Goal: Browse casually

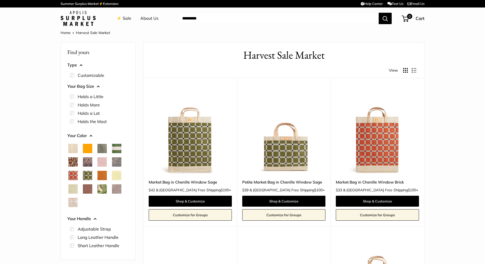
click at [145, 19] on link "About Us" at bounding box center [149, 19] width 18 height 8
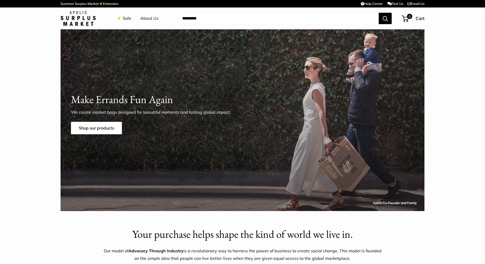
click at [125, 18] on link "⚡️ Sale" at bounding box center [123, 19] width 15 height 8
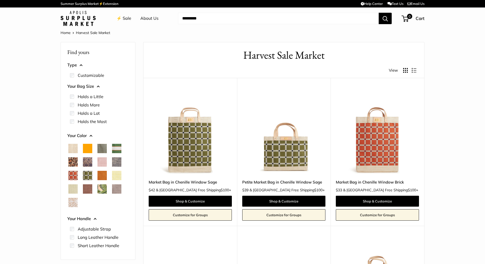
click at [87, 22] on img at bounding box center [78, 18] width 35 height 15
click at [89, 148] on span "Orange" at bounding box center [87, 148] width 9 height 9
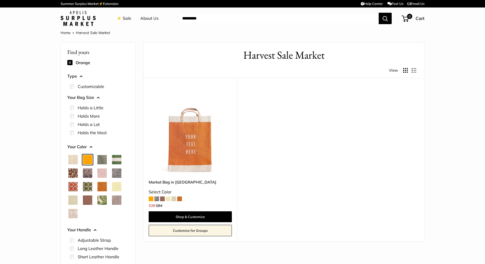
click at [73, 162] on span "Natural" at bounding box center [72, 159] width 9 height 9
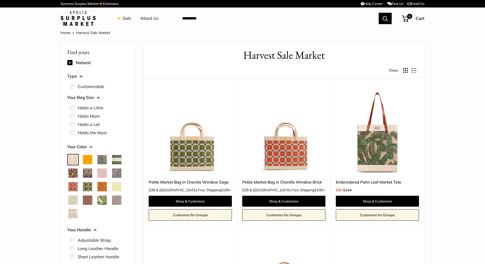
click at [103, 160] on span "Green Gingham" at bounding box center [101, 159] width 9 height 9
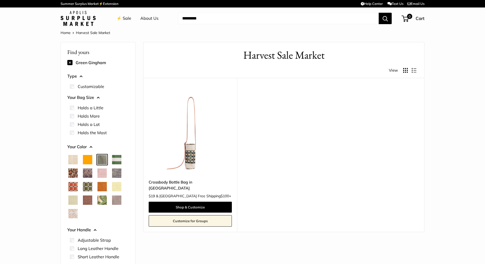
click at [117, 162] on span "Court Green" at bounding box center [116, 159] width 9 height 9
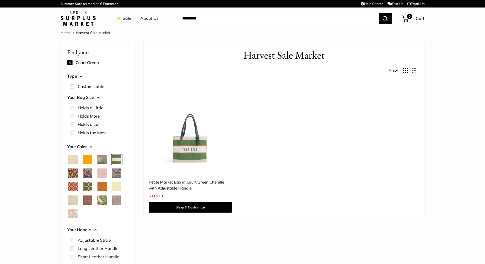
click at [72, 173] on span "Cheetah" at bounding box center [72, 173] width 9 height 9
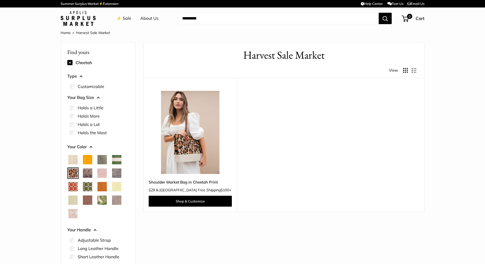
click at [89, 175] on span "Blue Porcelain" at bounding box center [87, 173] width 9 height 9
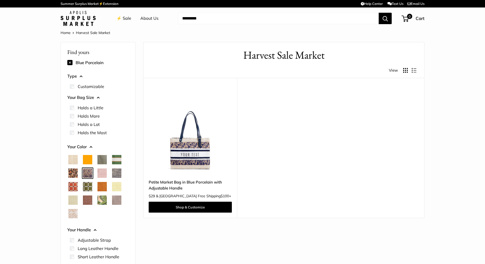
click at [101, 175] on span "Blush" at bounding box center [101, 173] width 9 height 9
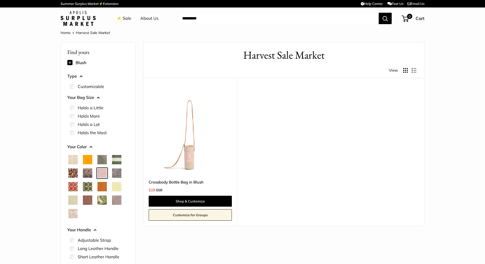
click at [116, 175] on span "Chambray" at bounding box center [116, 173] width 9 height 9
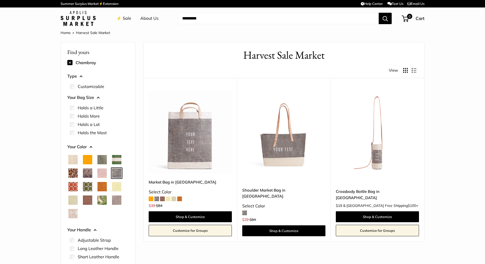
click at [73, 184] on span "Chenille Window Brick" at bounding box center [72, 186] width 9 height 9
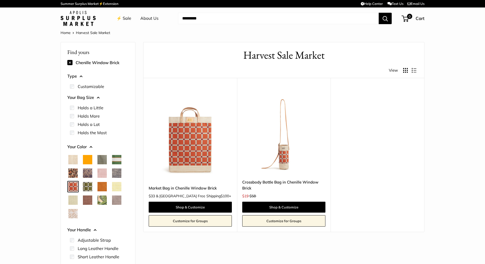
click at [88, 185] on span "Chenille Window Sage" at bounding box center [87, 186] width 9 height 9
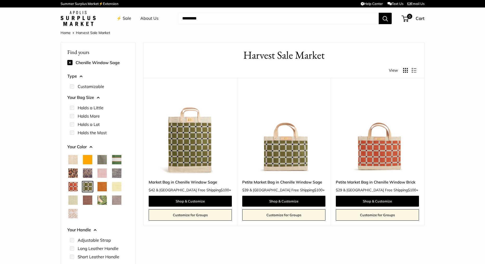
click at [72, 188] on span "Chenille Window Brick" at bounding box center [72, 186] width 9 height 9
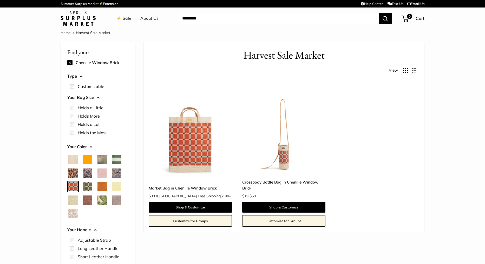
click at [90, 188] on span "Chenille Window Sage" at bounding box center [87, 186] width 9 height 9
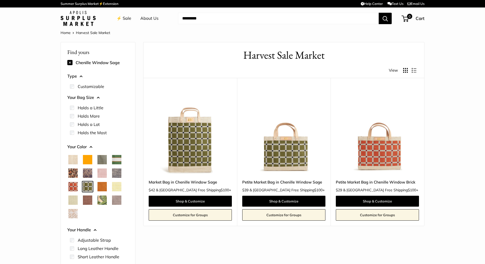
click at [103, 189] on span "Cognac" at bounding box center [101, 186] width 9 height 9
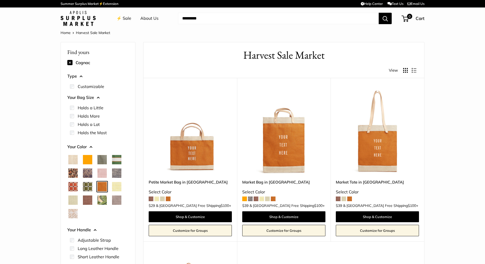
click at [118, 187] on span "Daisy" at bounding box center [116, 186] width 9 height 9
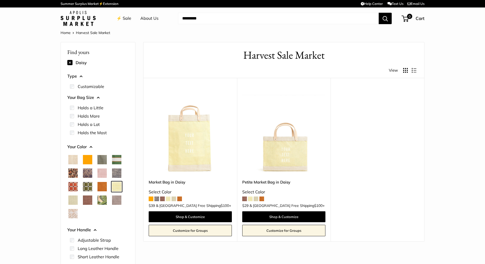
click at [101, 186] on span "Cognac" at bounding box center [101, 186] width 9 height 9
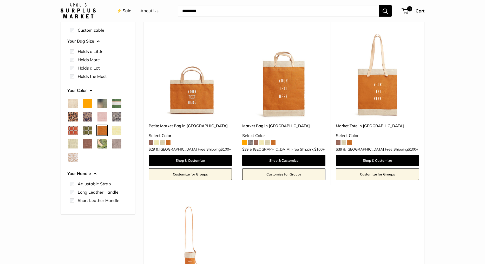
scroll to position [53, 0]
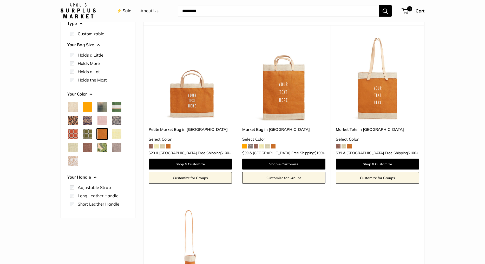
click at [117, 132] on span "Daisy" at bounding box center [116, 133] width 9 height 9
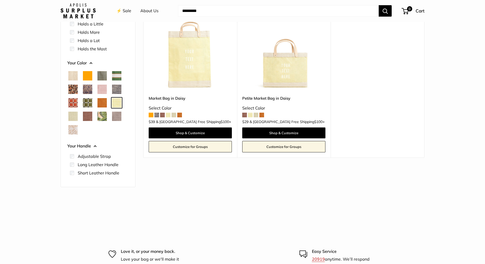
scroll to position [85, 0]
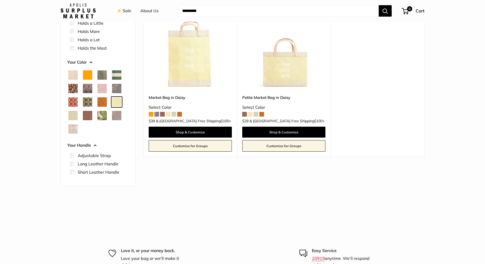
click at [75, 114] on span "Mint Sorbet" at bounding box center [72, 115] width 9 height 9
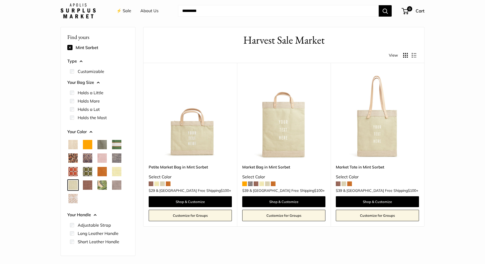
scroll to position [14, 0]
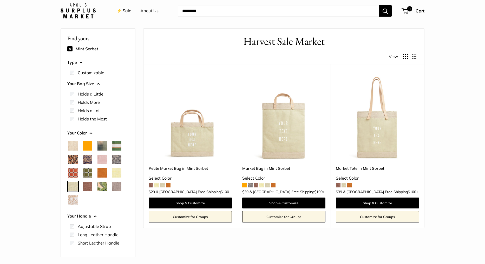
click at [90, 187] on span "Mustang" at bounding box center [87, 186] width 9 height 9
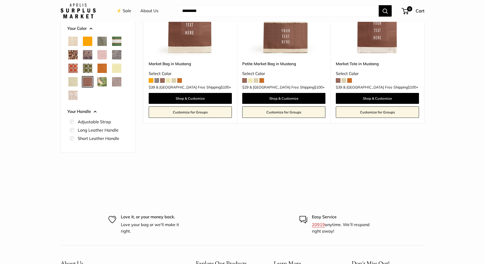
scroll to position [120, 0]
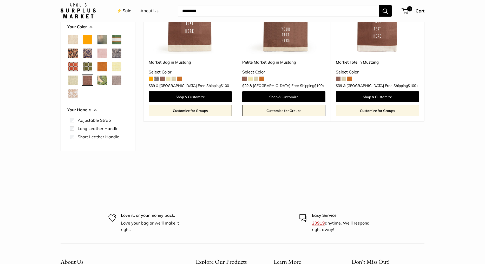
click at [102, 80] on span "Palm Leaf" at bounding box center [101, 80] width 9 height 9
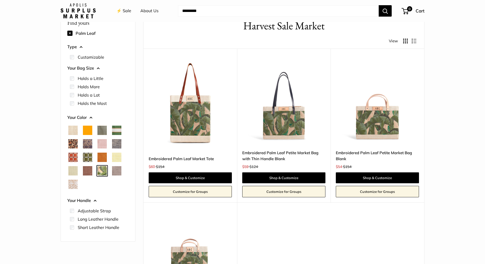
scroll to position [14, 0]
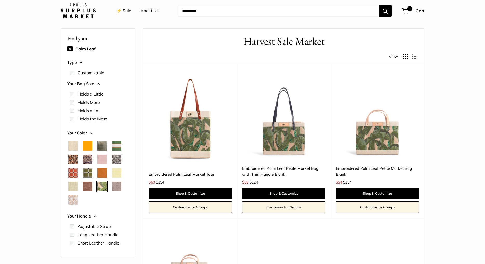
click at [116, 187] on span "Taupe" at bounding box center [116, 186] width 9 height 9
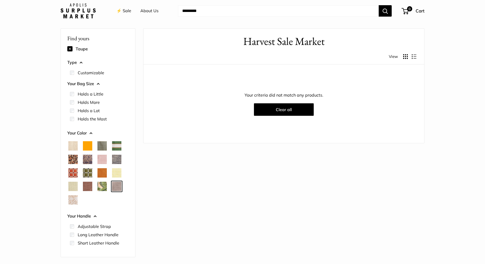
click at [74, 199] on span "White Porcelain" at bounding box center [72, 199] width 9 height 9
